Goal: Entertainment & Leisure: Consume media (video, audio)

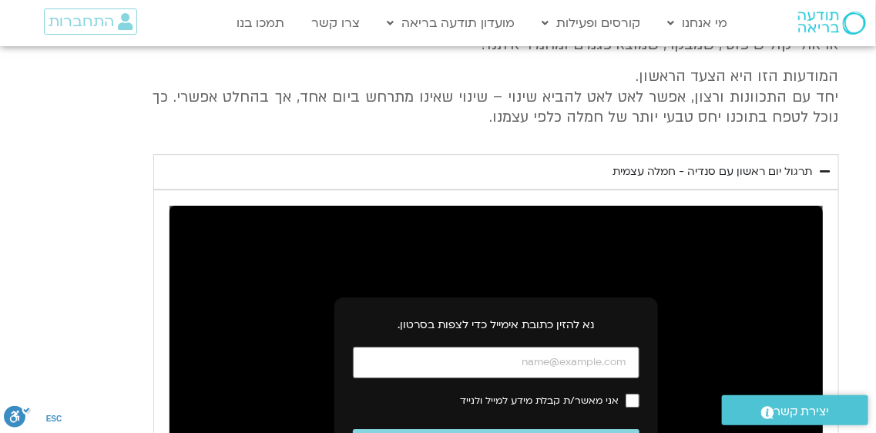
scroll to position [1490, 0]
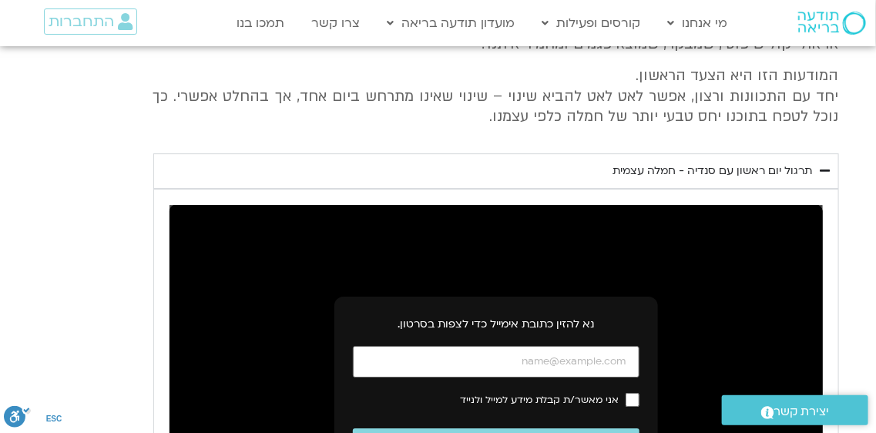
click at [669, 180] on div "תרגול יום ראשון עם סנדיה - חמלה עצמית" at bounding box center [713, 171] width 200 height 18
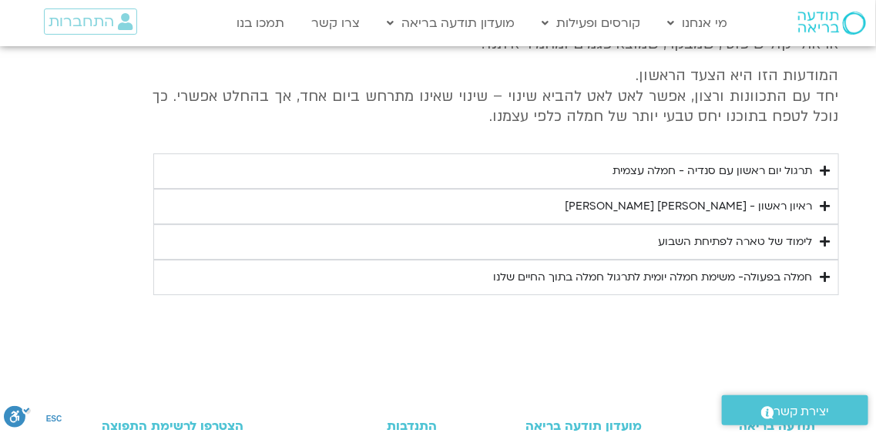
click at [742, 180] on div "תרגול יום ראשון עם סנדיה - חמלה עצמית" at bounding box center [713, 171] width 200 height 18
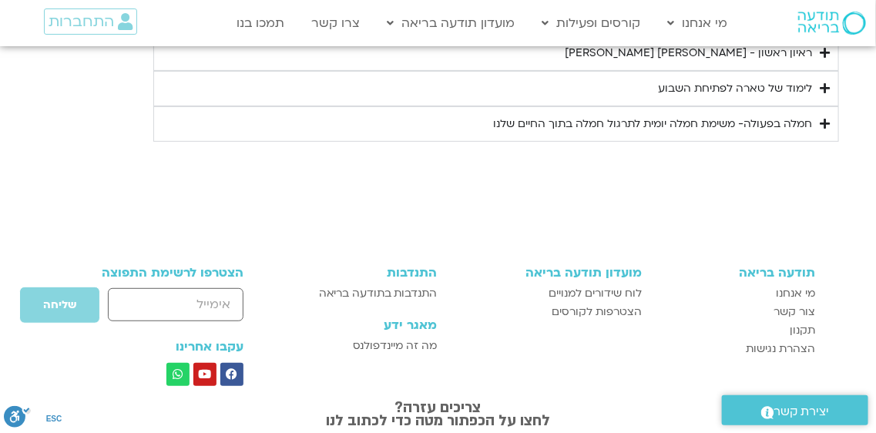
scroll to position [2054, 0]
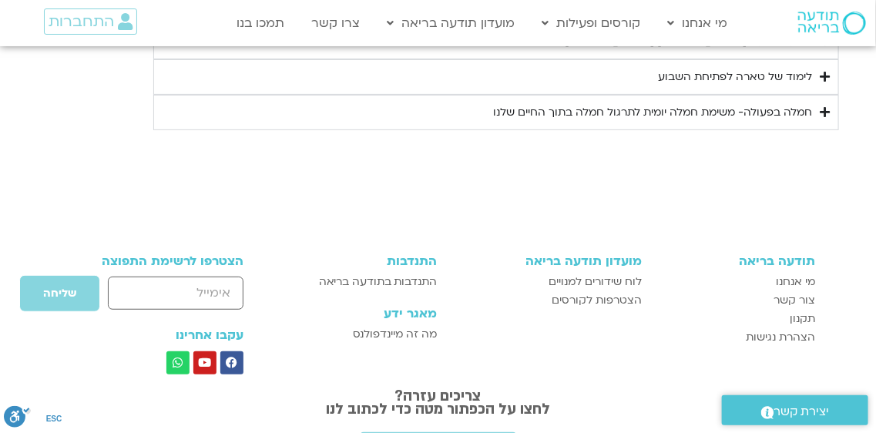
click at [742, 122] on div "חמלה בפעולה- משימת חמלה יומית לתרגול חמלה בתוך החיים שלנו" at bounding box center [653, 112] width 319 height 18
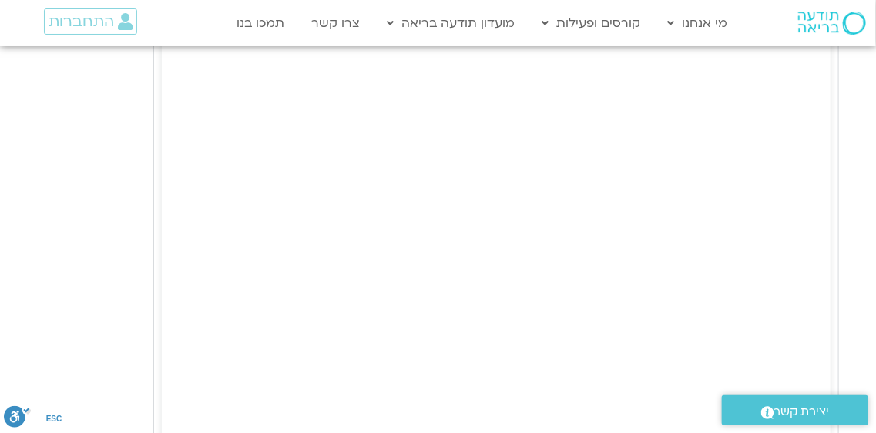
scroll to position [2491, 0]
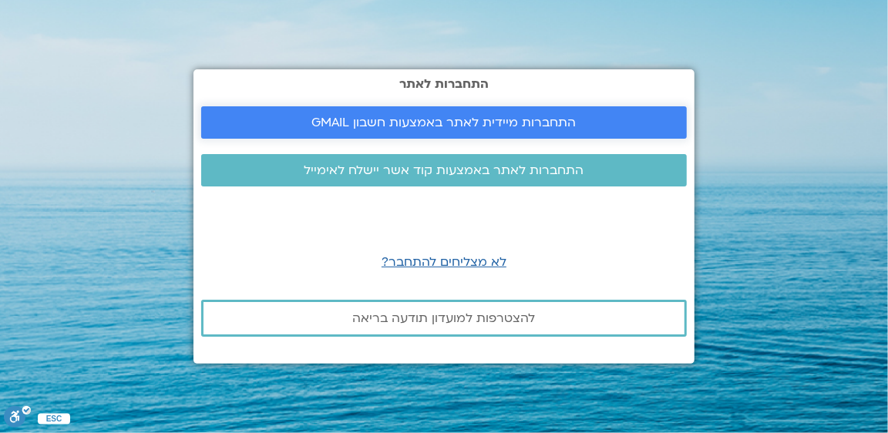
click at [473, 118] on span "התחברות מיידית לאתר באמצעות חשבון GMAIL" at bounding box center [444, 123] width 264 height 14
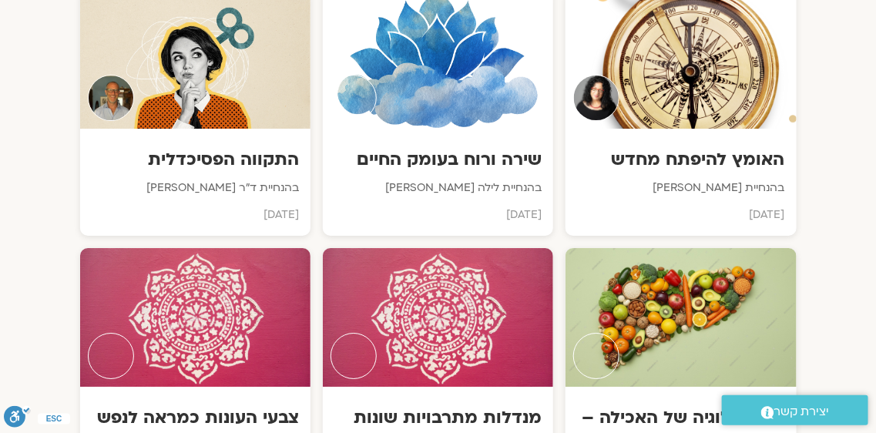
scroll to position [1592, 0]
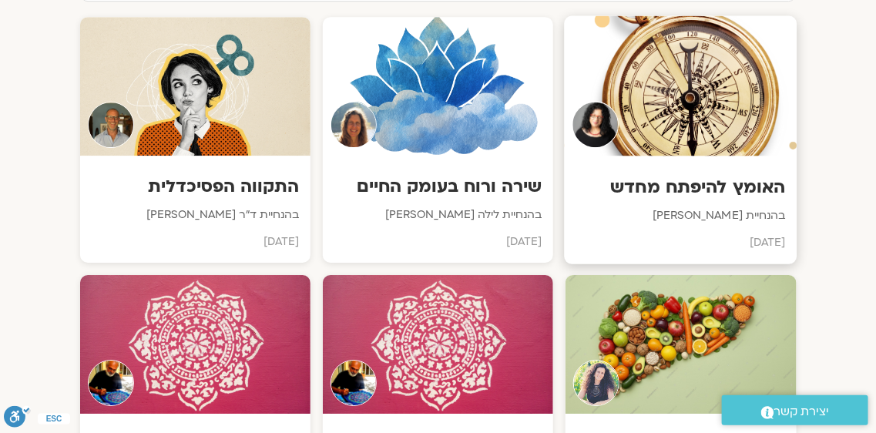
click at [684, 156] on div "האומץ להיפתח מחדש בהנחיית ארנינה קשתן ספטמבר 2025" at bounding box center [681, 210] width 233 height 108
